Goal: Task Accomplishment & Management: Manage account settings

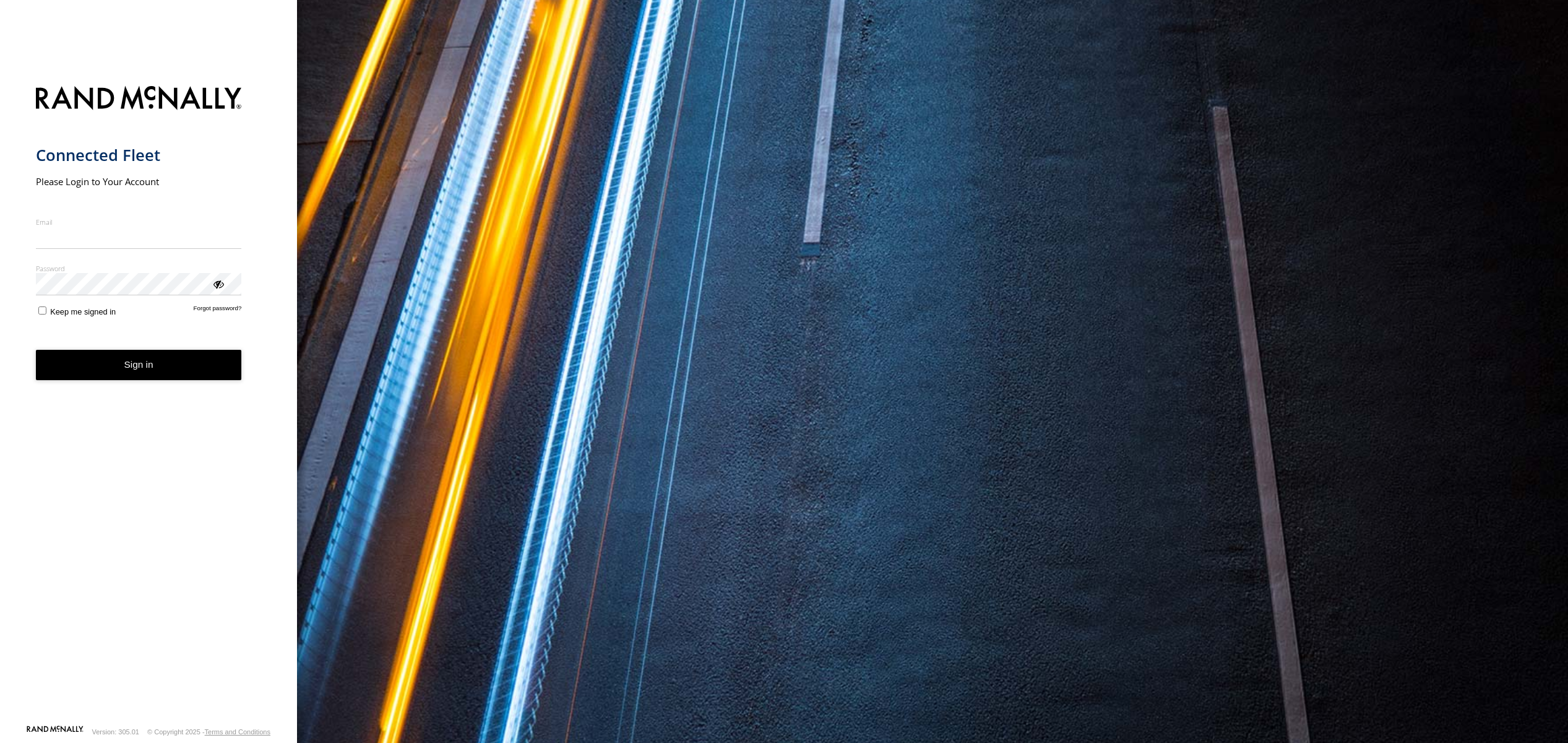
type input "**********"
click at [96, 378] on button "Sign in" at bounding box center [139, 364] width 206 height 30
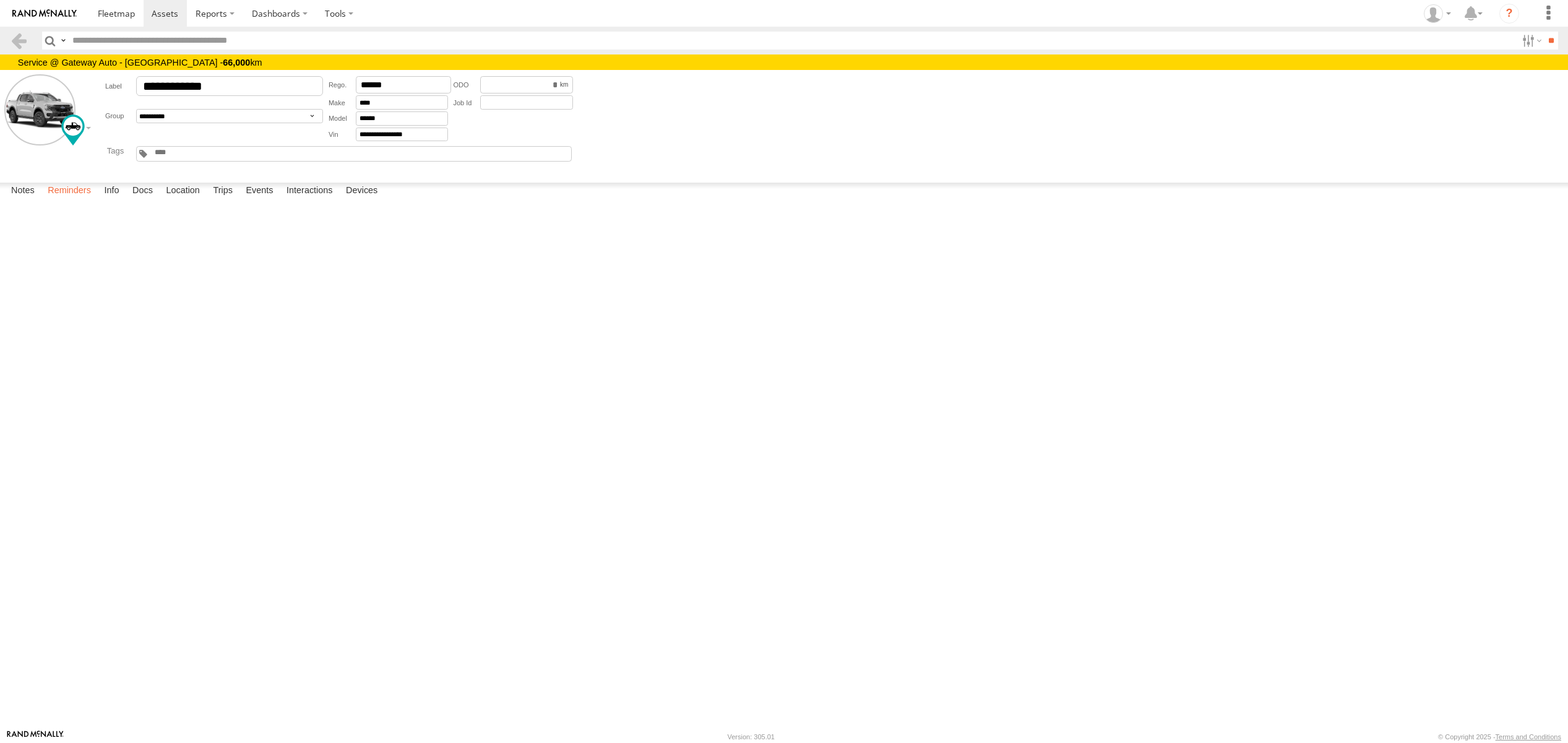
click at [82, 200] on label "Reminders" at bounding box center [69, 191] width 55 height 17
